Goal: Task Accomplishment & Management: Check status

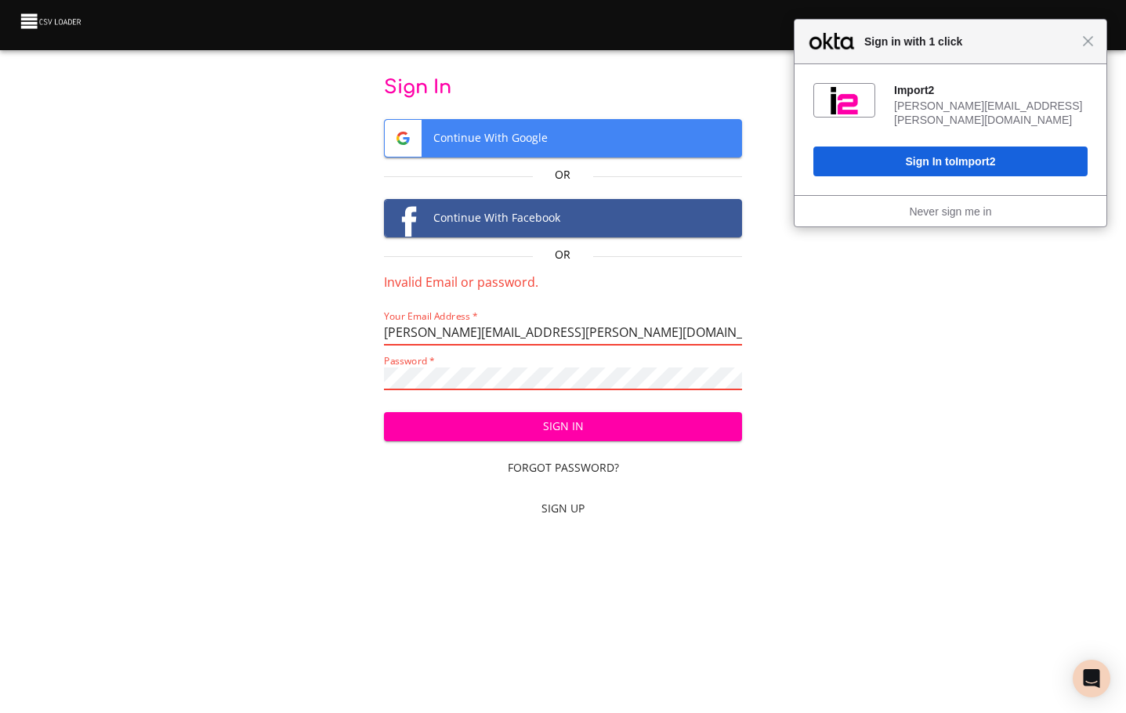
click at [566, 313] on div "Your Email Address   * [PERSON_NAME][EMAIL_ADDRESS][PERSON_NAME][DOMAIN_NAME]" at bounding box center [563, 327] width 359 height 35
drag, startPoint x: 566, startPoint y: 327, endPoint x: 354, endPoint y: 333, distance: 212.3
click at [354, 332] on div "Sign In Continue With Google Or Continue With Facebook Or Invalid Email or pass…" at bounding box center [562, 300] width 1075 height 451
paste input "[PERSON_NAME].[PERSON_NAME]"
type input "[PERSON_NAME][EMAIL_ADDRESS][PERSON_NAME][DOMAIN_NAME]"
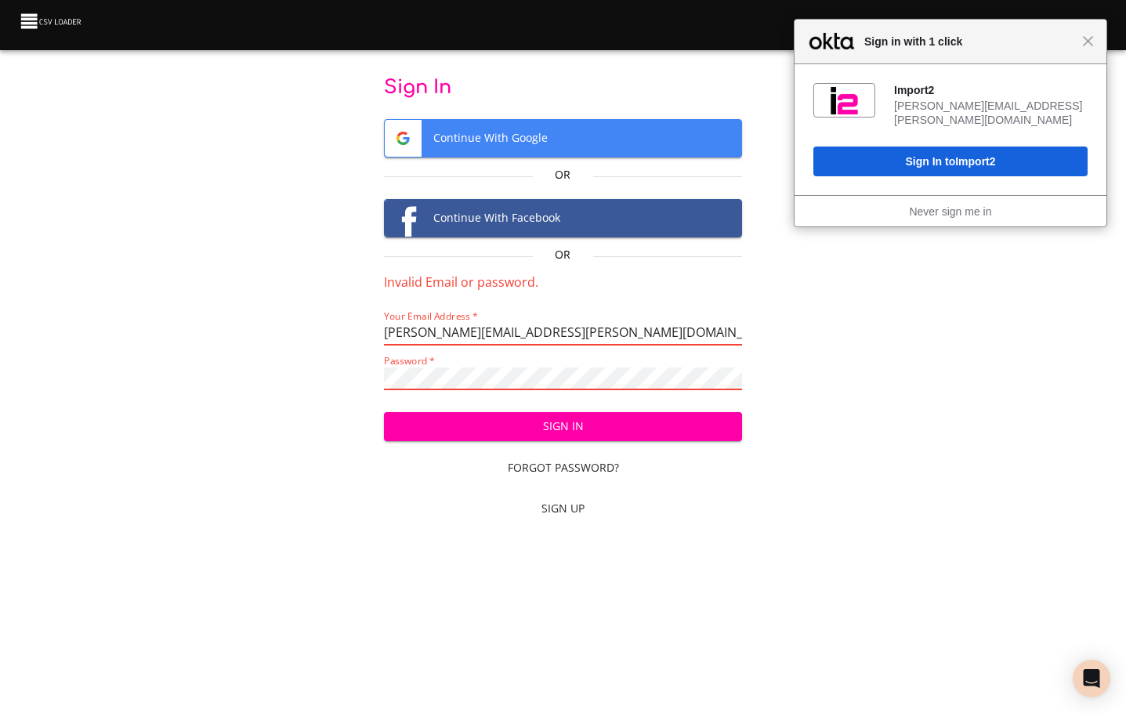
click at [700, 426] on span "Sign In" at bounding box center [563, 427] width 334 height 20
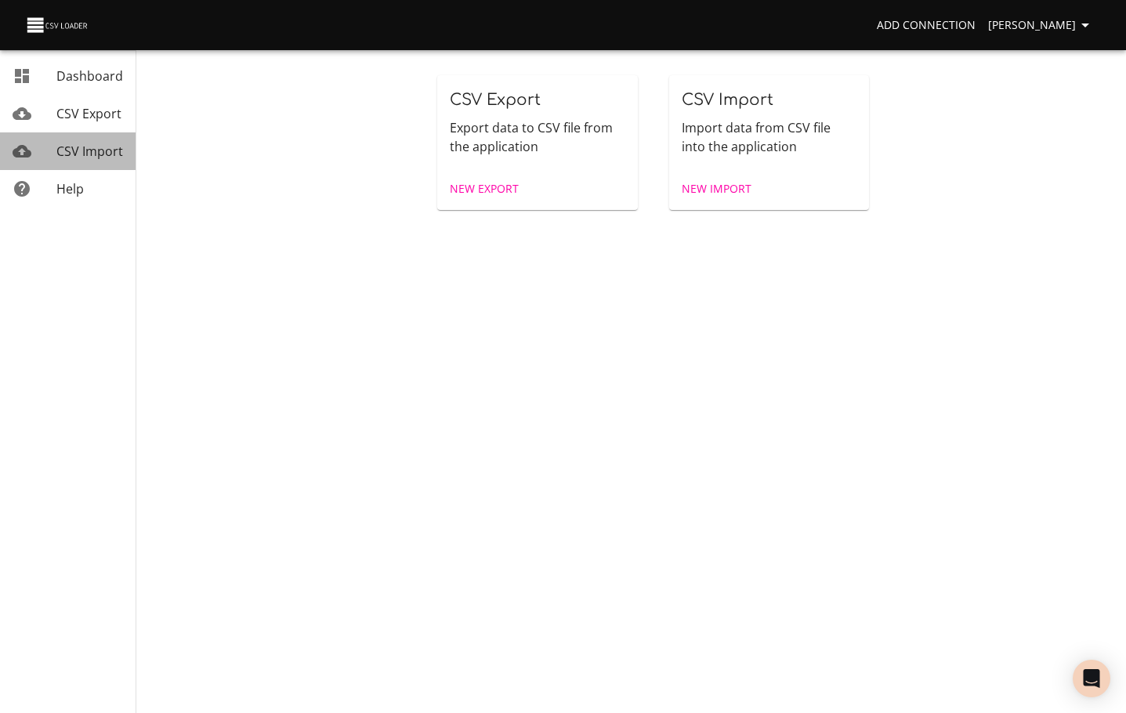
click at [78, 151] on span "CSV Import" at bounding box center [89, 151] width 67 height 17
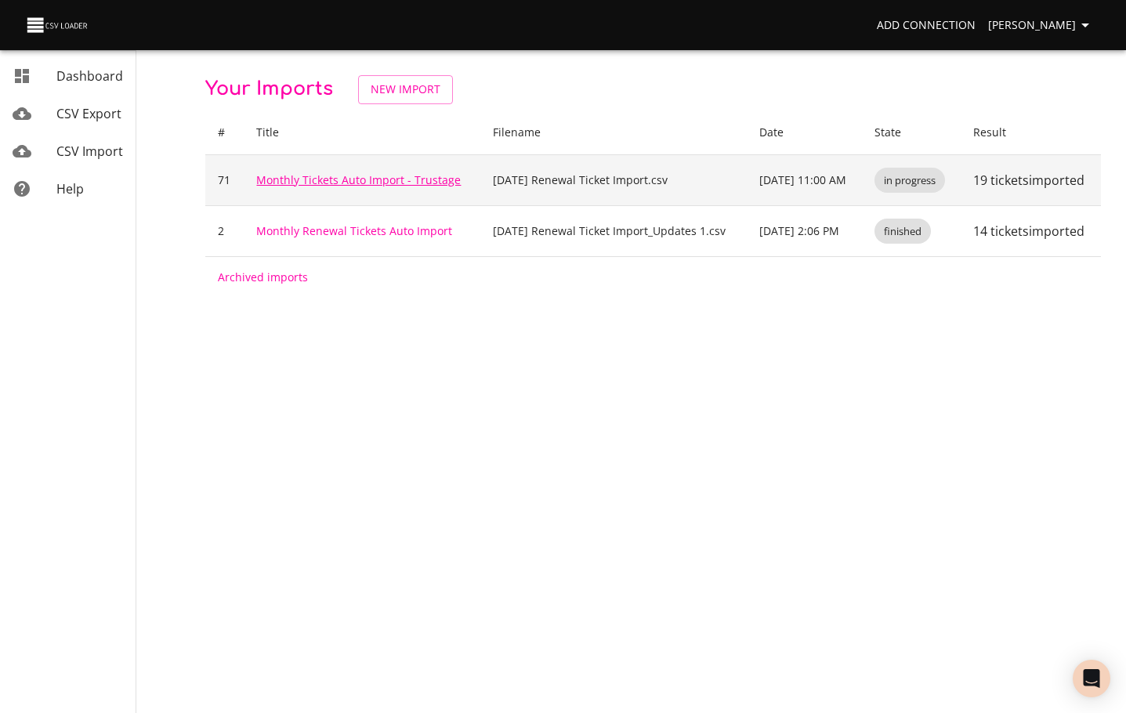
click at [341, 172] on link "Monthly Tickets Auto Import - Trustage" at bounding box center [358, 179] width 204 height 15
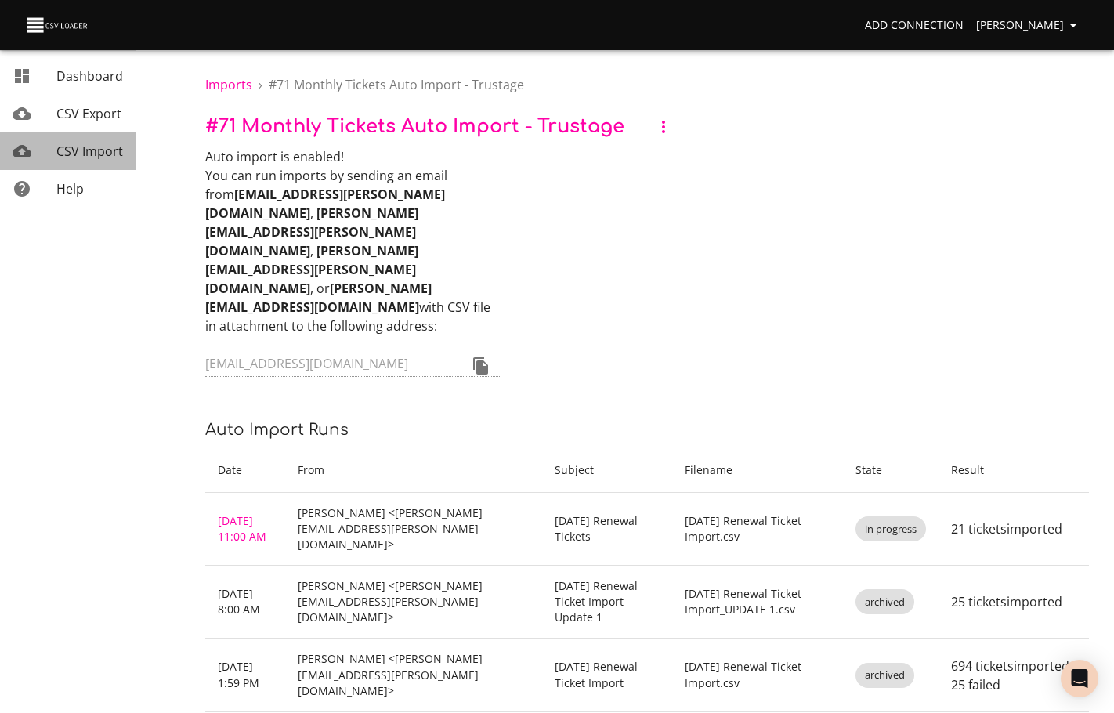
click at [77, 159] on span "CSV Import" at bounding box center [89, 151] width 67 height 17
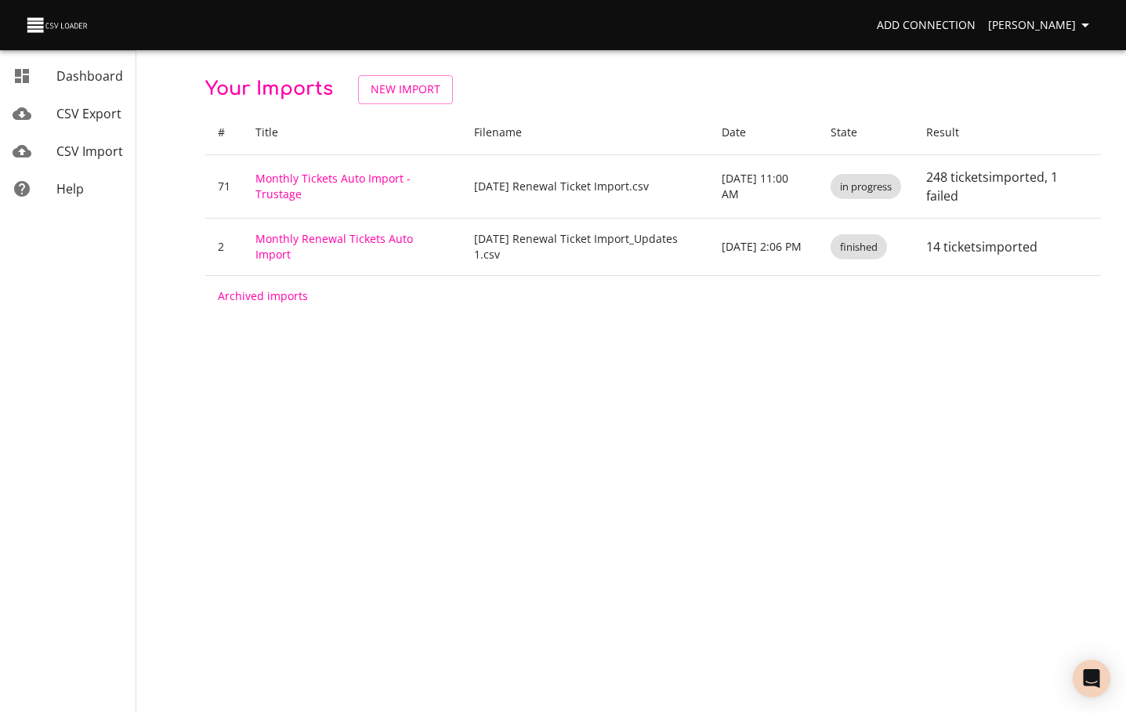
click at [73, 159] on span "CSV Import" at bounding box center [89, 151] width 67 height 17
click at [79, 125] on link "CSV Export" at bounding box center [67, 114] width 135 height 38
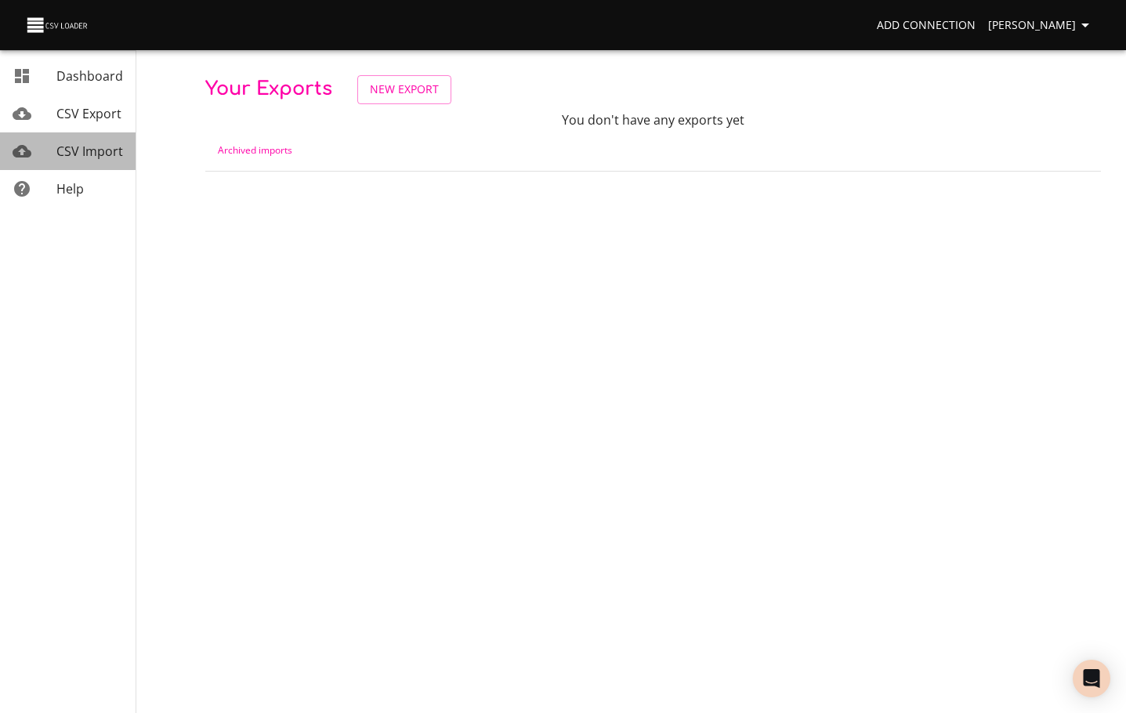
click at [73, 154] on span "CSV Import" at bounding box center [89, 151] width 67 height 17
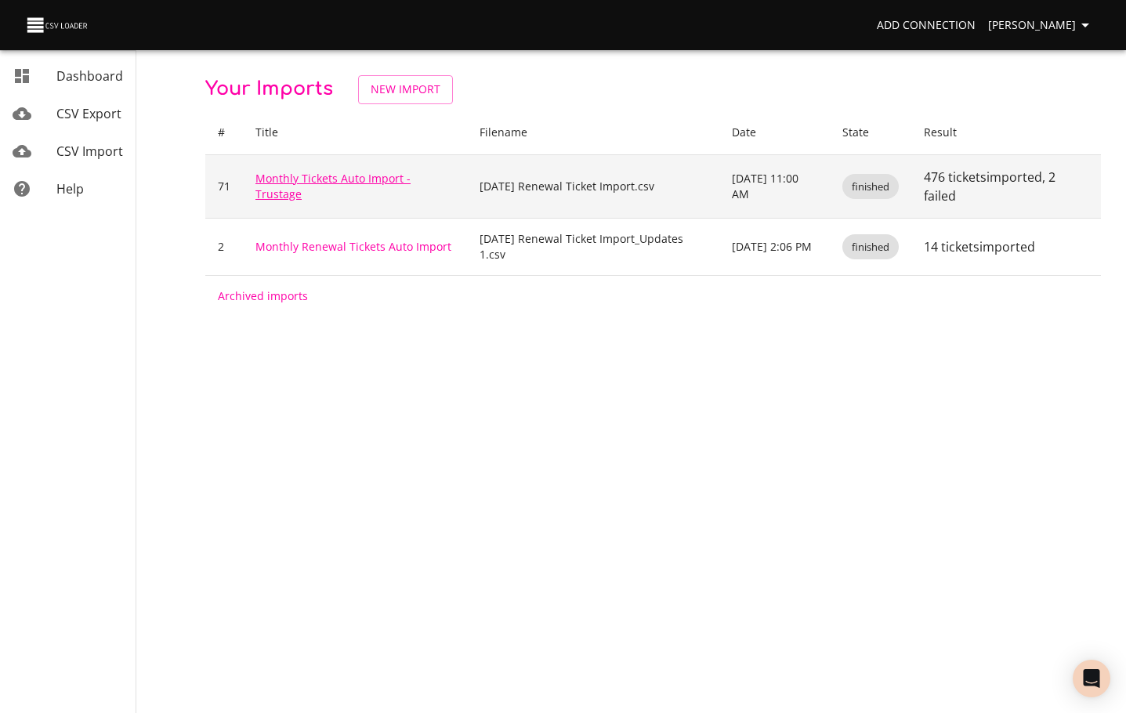
click at [342, 182] on link "Monthly Tickets Auto Import - Trustage" at bounding box center [332, 186] width 155 height 31
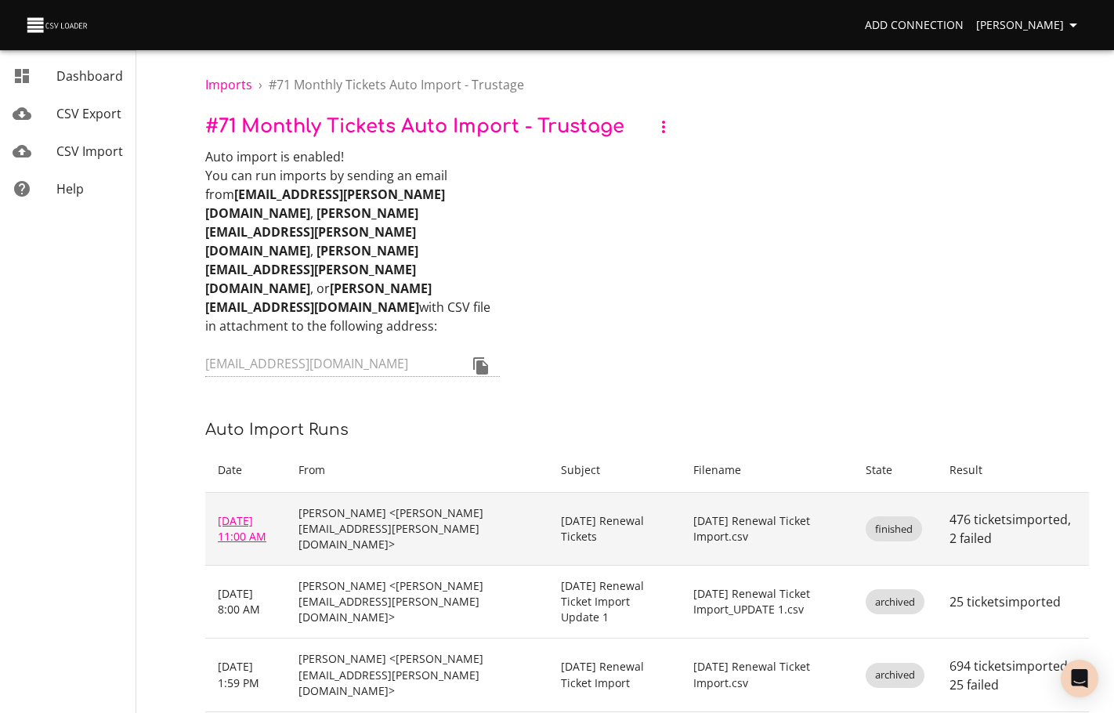
click at [260, 513] on link "Oct 3, 2025 11:00 AM" at bounding box center [242, 528] width 49 height 31
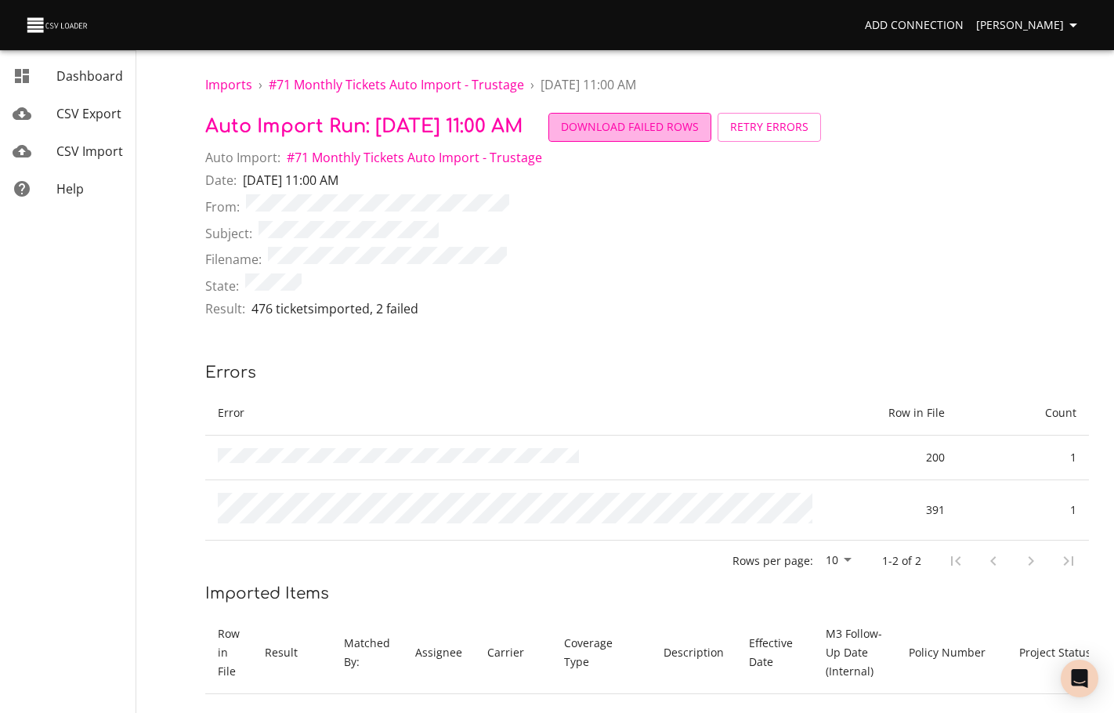
click at [696, 125] on span "Download Failed Rows" at bounding box center [630, 127] width 138 height 20
